Goal: Obtain resource: Download file/media

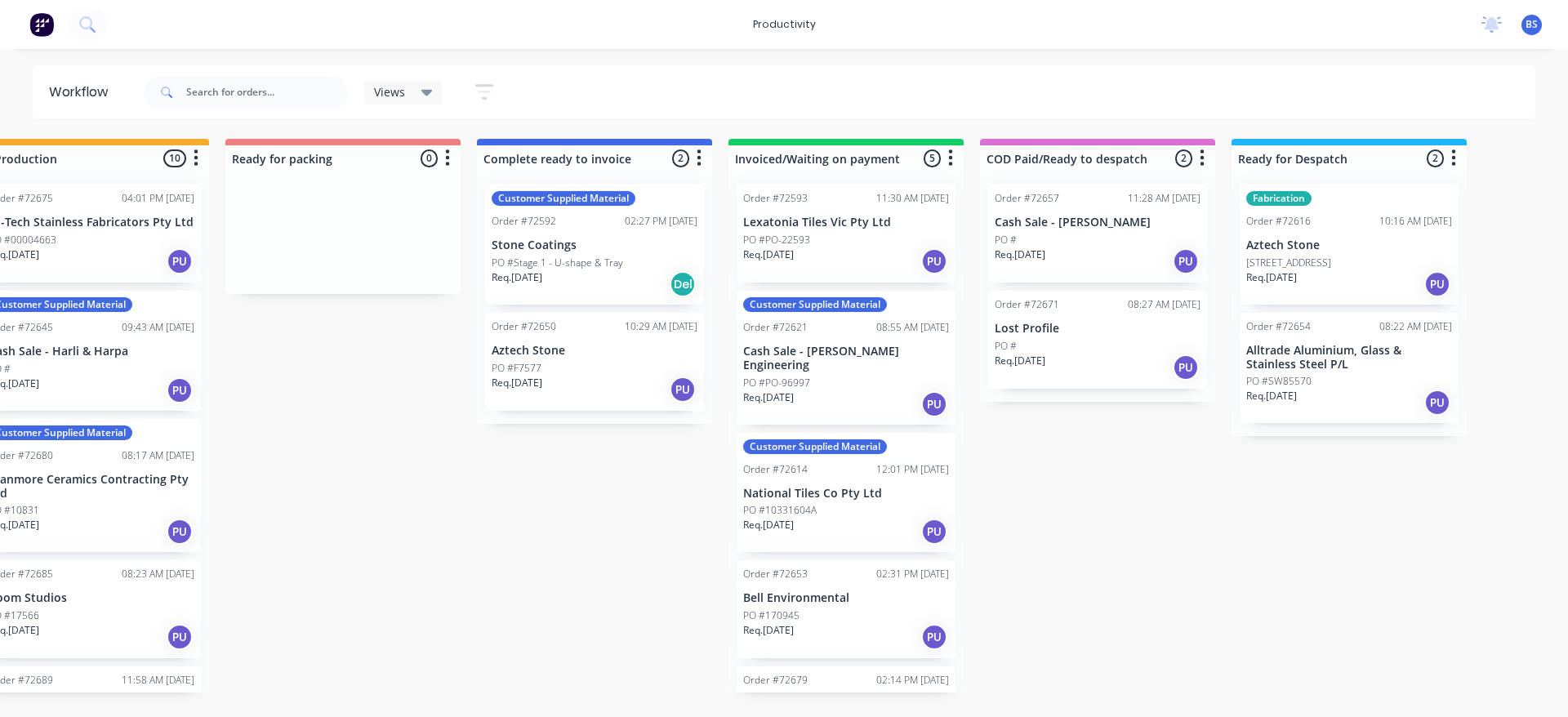
scroll to position [0, 1067]
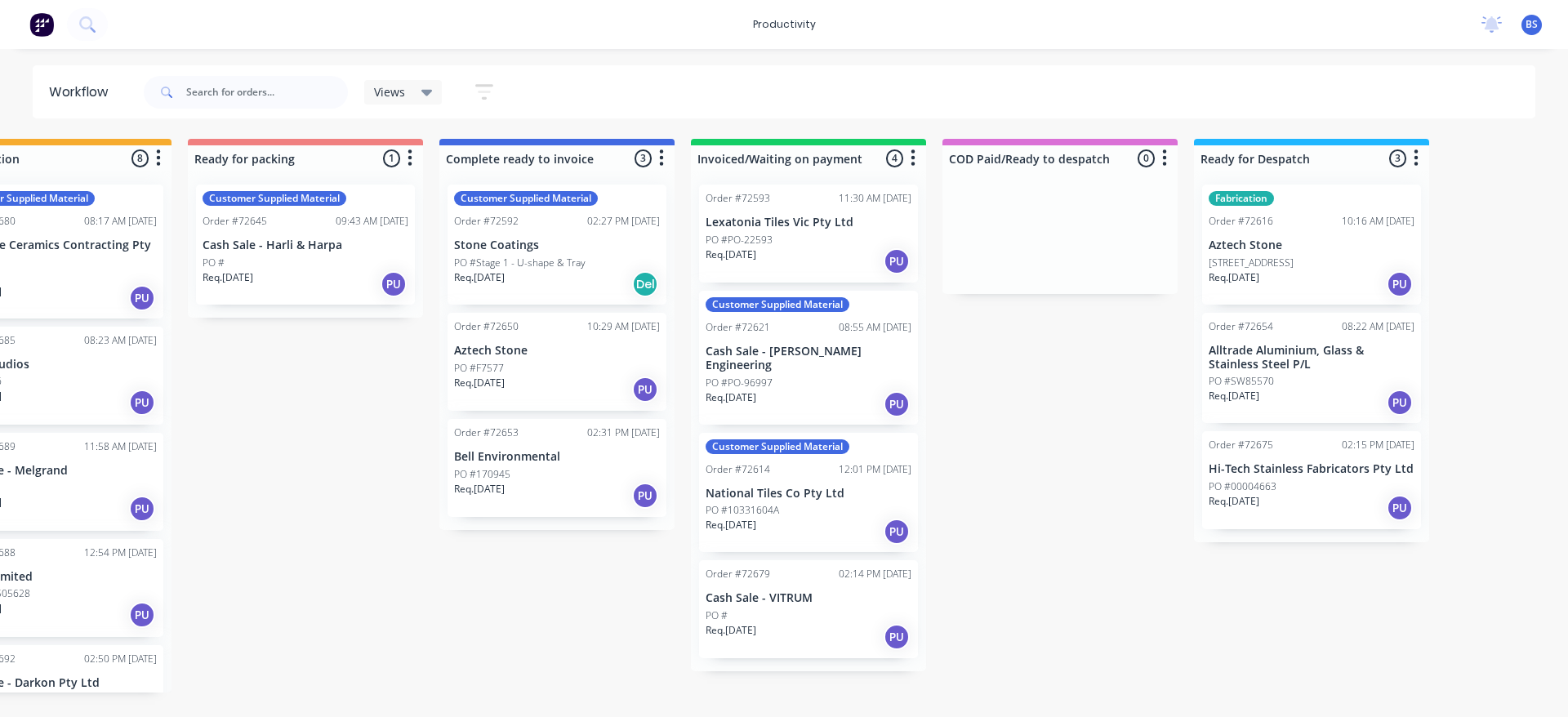
scroll to position [0, 1125]
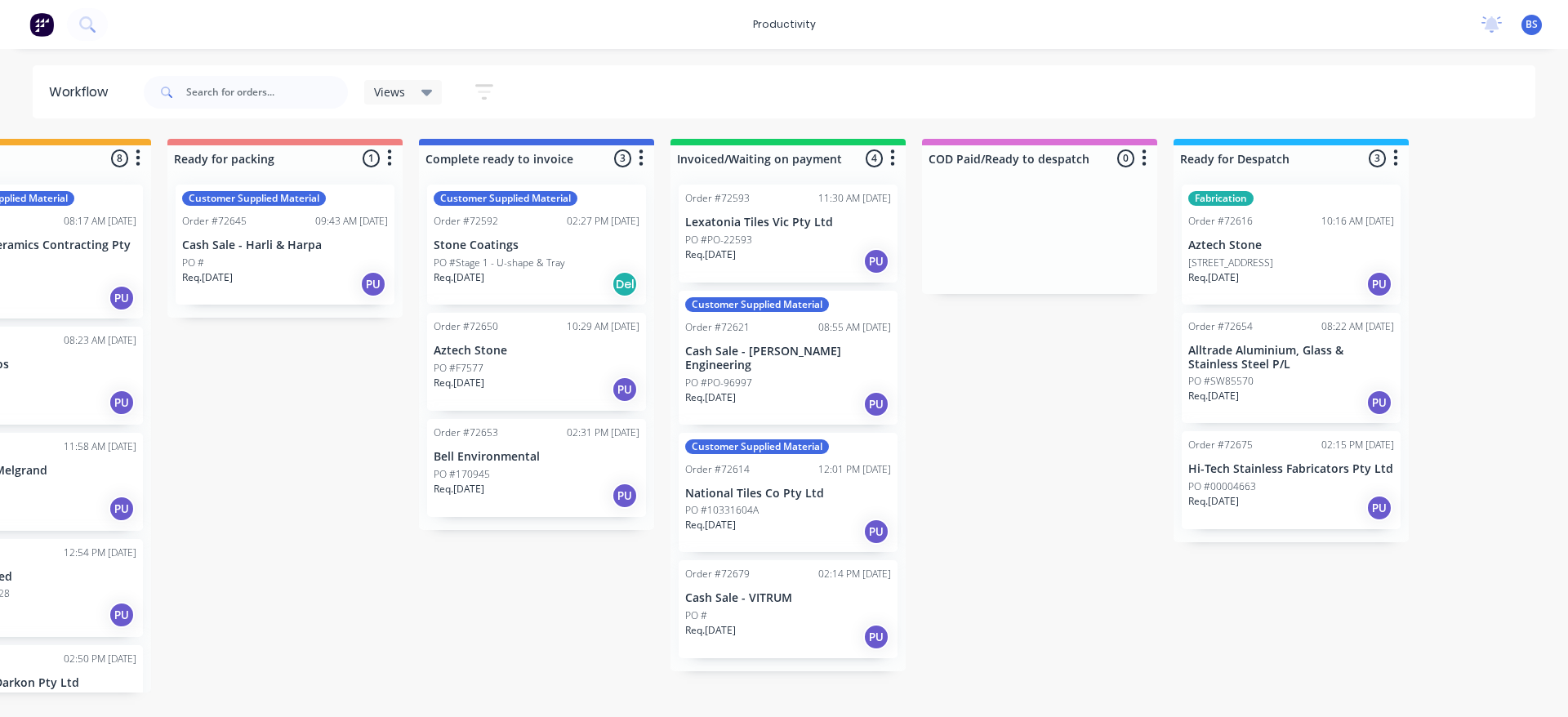
click at [1315, 524] on div "Order #72675 02:15 PM [DATE] Hi-Tech Stainless Fabricators Pty Ltd PO #00004663…" at bounding box center [1291, 480] width 219 height 98
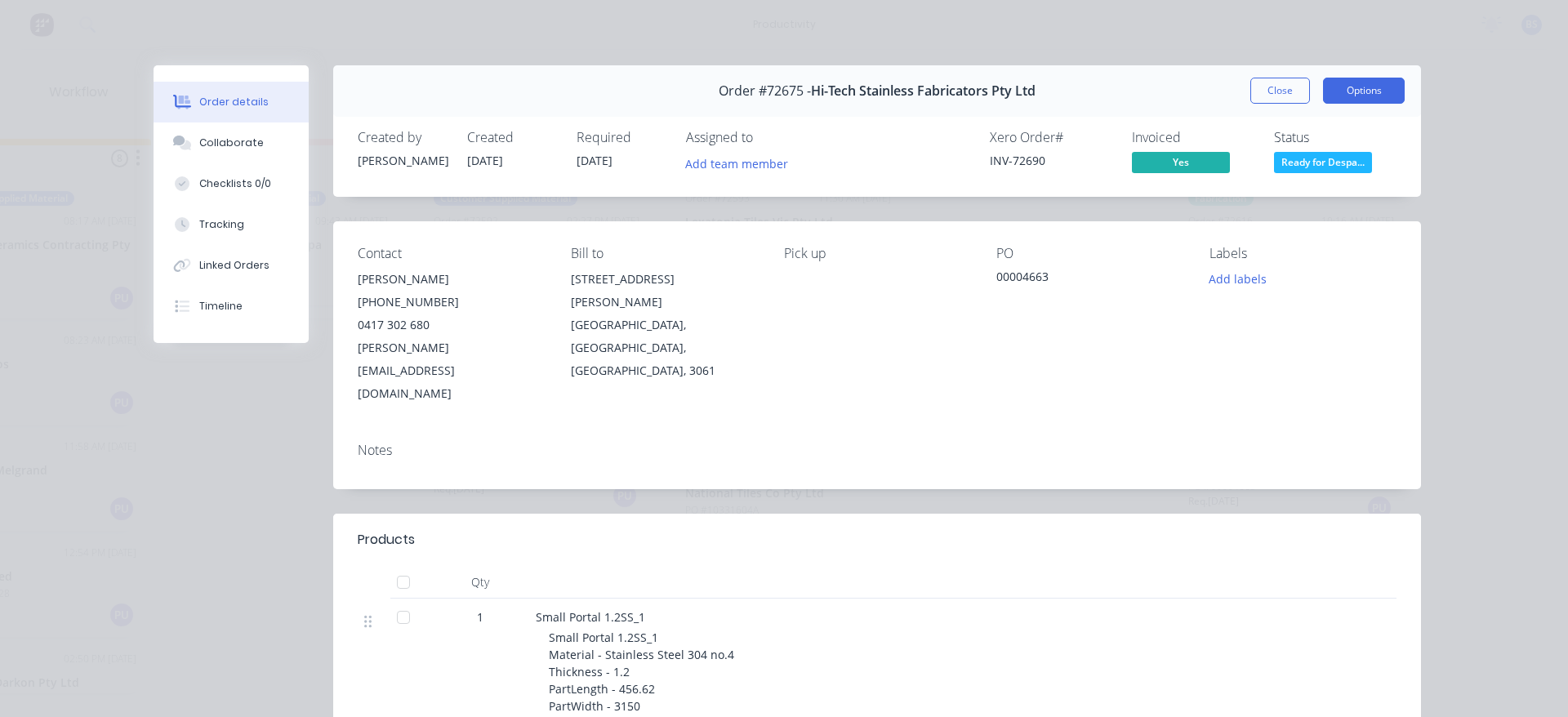
click at [1337, 99] on button "Options" at bounding box center [1364, 90] width 82 height 26
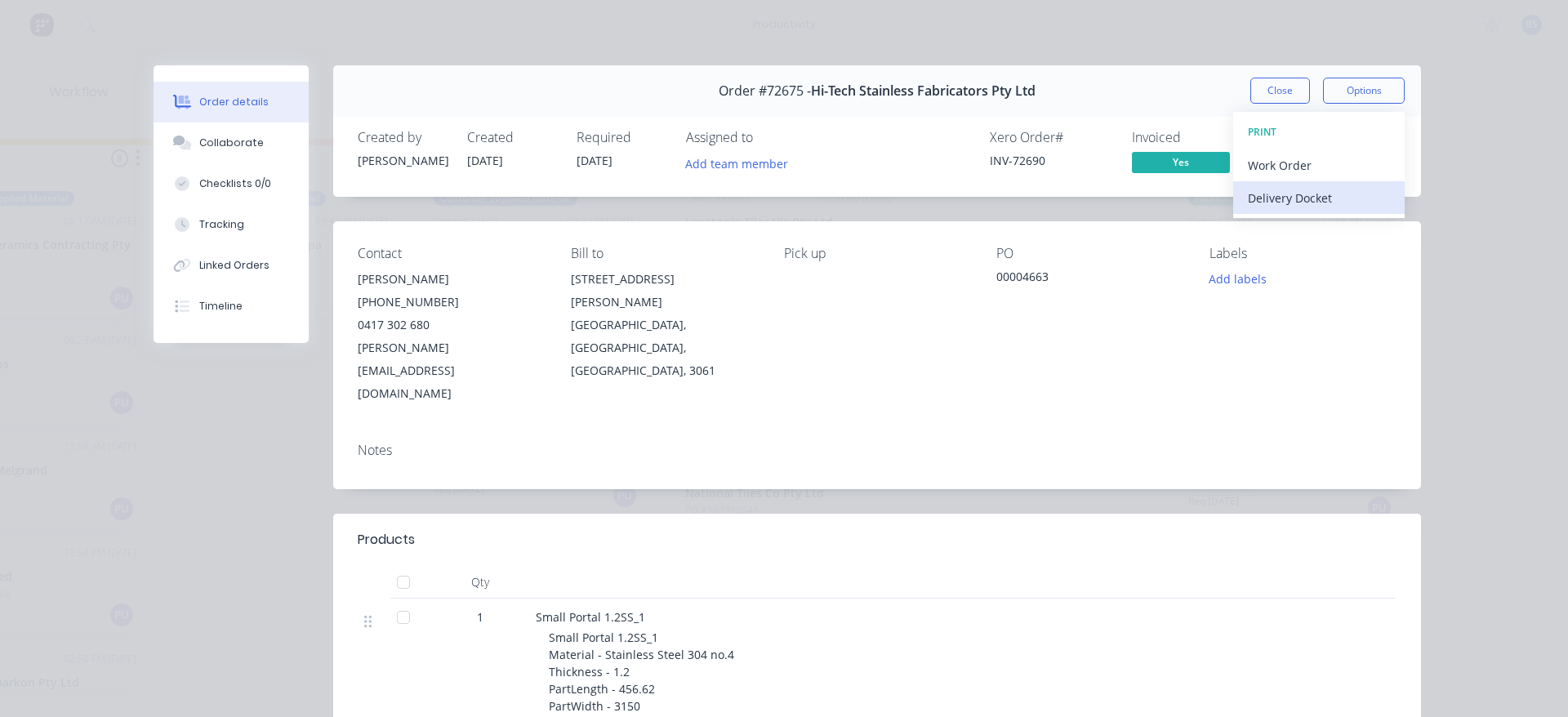
click at [1257, 200] on div "Delivery Docket" at bounding box center [1318, 198] width 142 height 23
click at [1257, 200] on div "Standard" at bounding box center [1318, 198] width 142 height 23
